Goal: Information Seeking & Learning: Learn about a topic

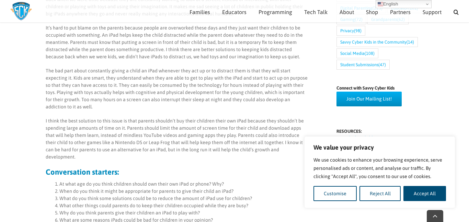
scroll to position [312, 0]
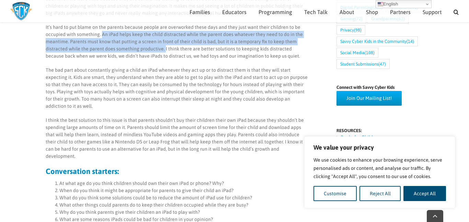
drag, startPoint x: 101, startPoint y: 34, endPoint x: 163, endPoint y: 50, distance: 63.5
click at [163, 50] on p "It’s hard to put blame on the parents because people are overworked these days …" at bounding box center [177, 42] width 263 height 36
copy p "An iPad helps keep the child distracted while the parent does whatever they nee…"
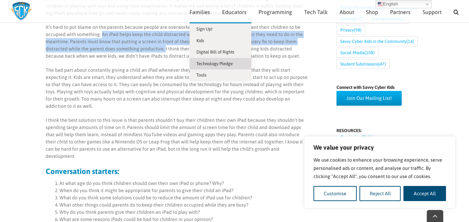
click at [205, 66] on link "Technology Pledge" at bounding box center [221, 64] width 62 height 12
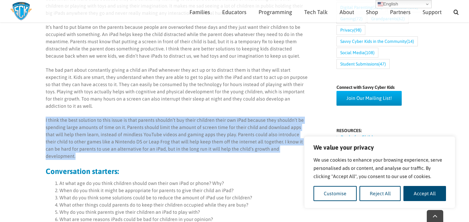
drag, startPoint x: 45, startPoint y: 112, endPoint x: 286, endPoint y: 143, distance: 243.7
click at [286, 143] on div "By [PERSON_NAME] A lot of children have their own iPad these days, it’s rare to…" at bounding box center [178, 172] width 274 height 427
click at [286, 143] on p "I think the best solution to this issue is that parents shouldn’t buy their chi…" at bounding box center [177, 138] width 263 height 43
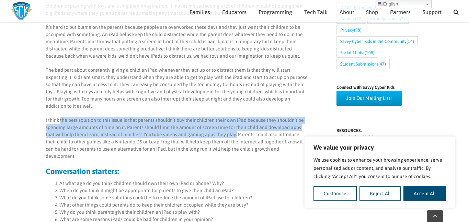
drag, startPoint x: 60, startPoint y: 113, endPoint x: 223, endPoint y: 125, distance: 163.6
click at [223, 125] on p "I think the best solution to this issue is that parents shouldn’t buy their chi…" at bounding box center [177, 138] width 263 height 43
copy p "the best solution to this issue is that parents shouldn’t buy their children th…"
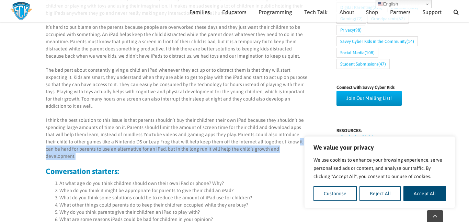
drag, startPoint x: 275, startPoint y: 135, endPoint x: 285, endPoint y: 143, distance: 13.1
click at [285, 143] on p "I think the best solution to this issue is that parents shouldn’t buy their chi…" at bounding box center [177, 138] width 263 height 43
copy p "it can be hard for parents to use an alternative for an iPad, but in the long r…"
